Goal: Transaction & Acquisition: Book appointment/travel/reservation

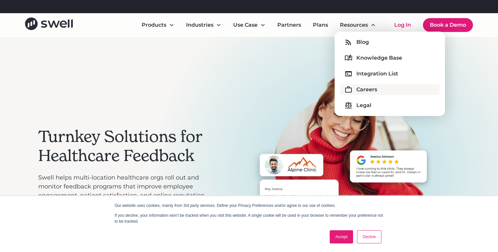
click at [360, 90] on div "Careers" at bounding box center [366, 90] width 21 height 8
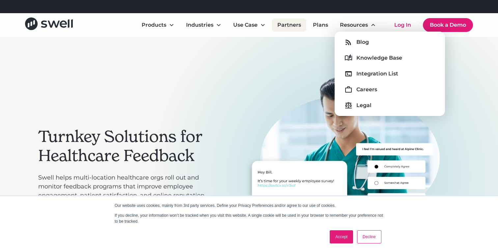
click at [289, 23] on link "Partners" at bounding box center [289, 24] width 34 height 13
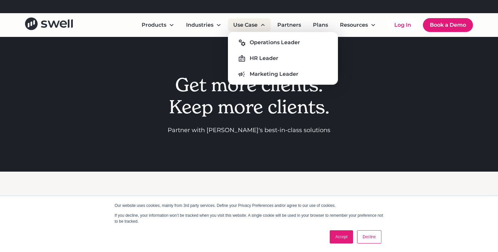
click at [250, 27] on div "Use Case" at bounding box center [245, 25] width 24 height 8
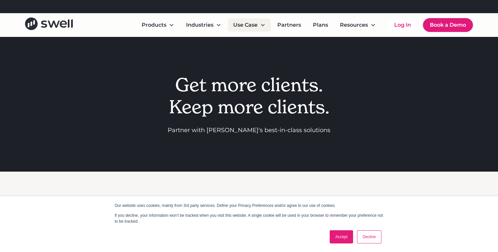
click at [248, 23] on div "Use Case" at bounding box center [245, 25] width 24 height 8
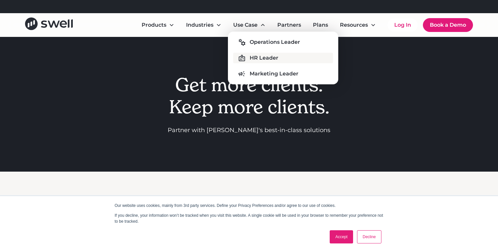
click at [255, 58] on div "HR Leader" at bounding box center [264, 58] width 29 height 8
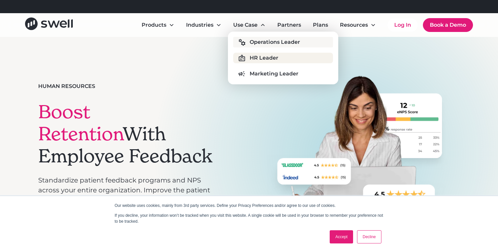
click at [251, 42] on div "Operations Leader" at bounding box center [275, 42] width 50 height 8
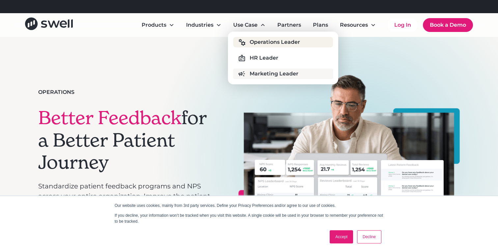
click at [255, 74] on div "Marketing Leader" at bounding box center [274, 74] width 49 height 8
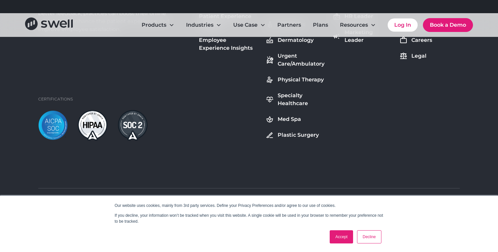
click at [372, 237] on link "Decline" at bounding box center [369, 236] width 24 height 13
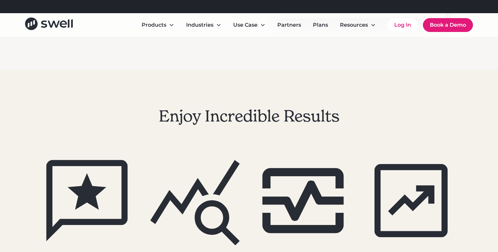
scroll to position [2455, 0]
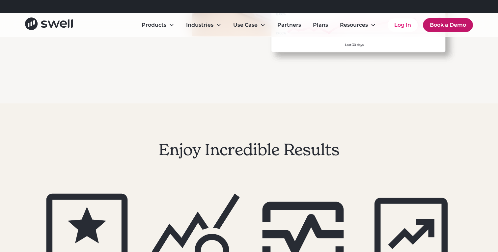
click at [451, 24] on link "Book a Demo" at bounding box center [448, 25] width 50 height 14
